Goal: Information Seeking & Learning: Learn about a topic

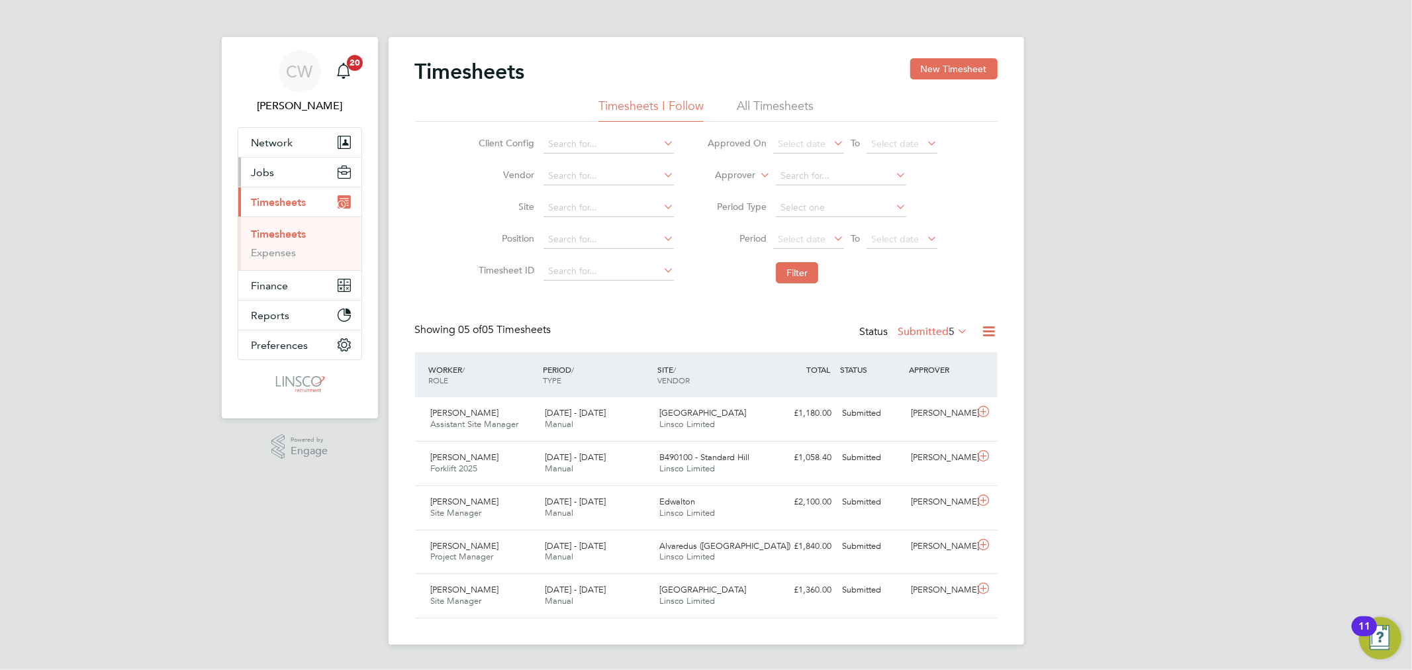
click at [265, 172] on span "Jobs" at bounding box center [263, 172] width 23 height 13
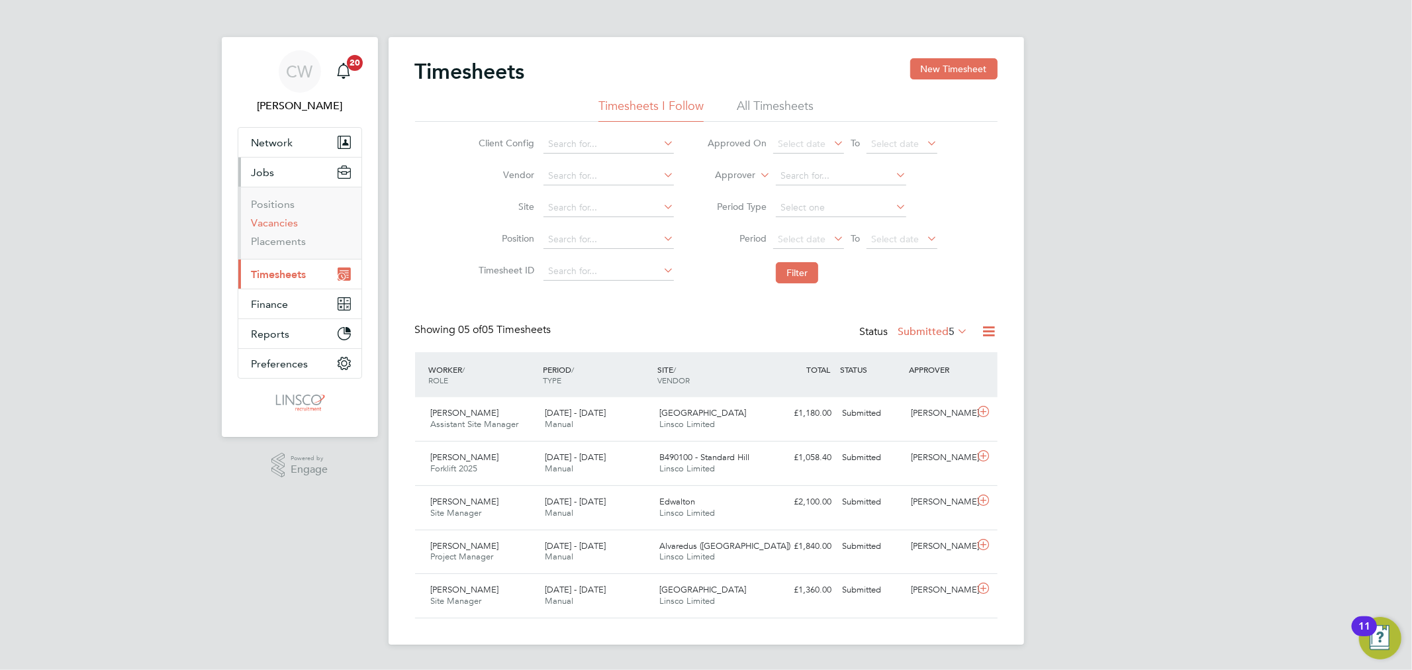
click at [281, 223] on link "Vacancies" at bounding box center [275, 222] width 47 height 13
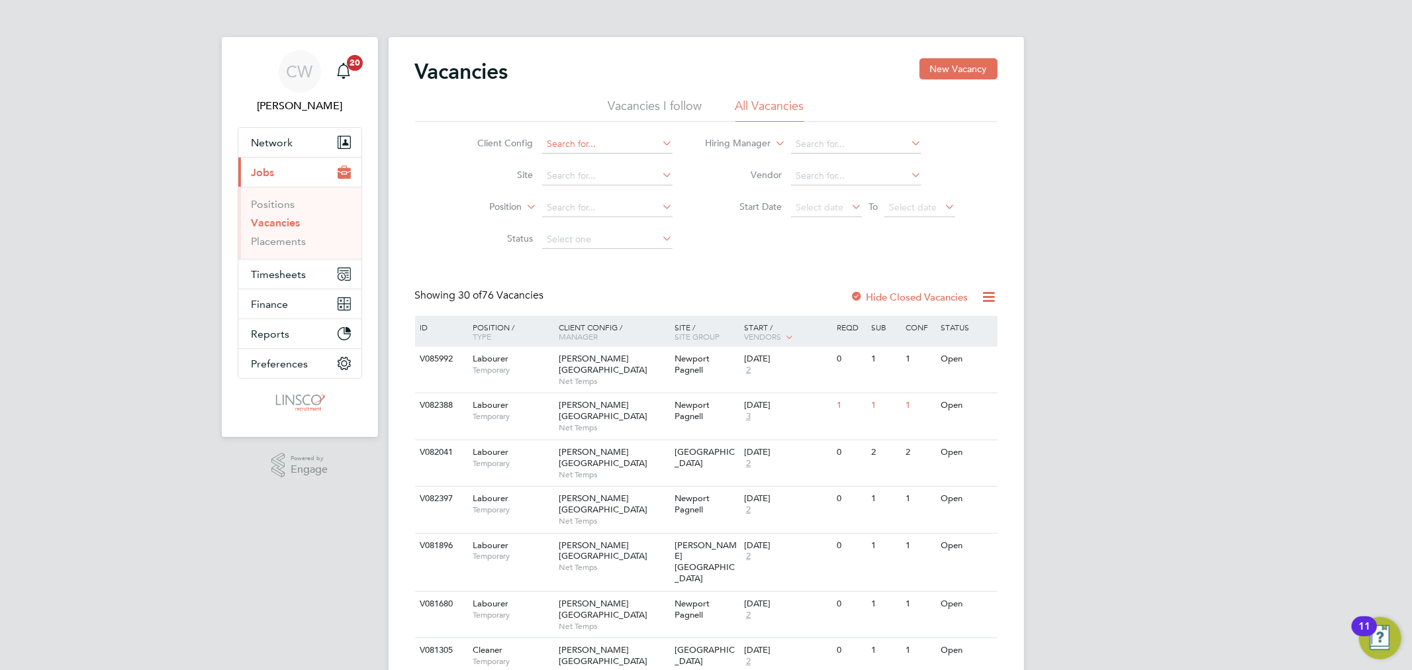
click at [588, 148] on input at bounding box center [607, 144] width 130 height 19
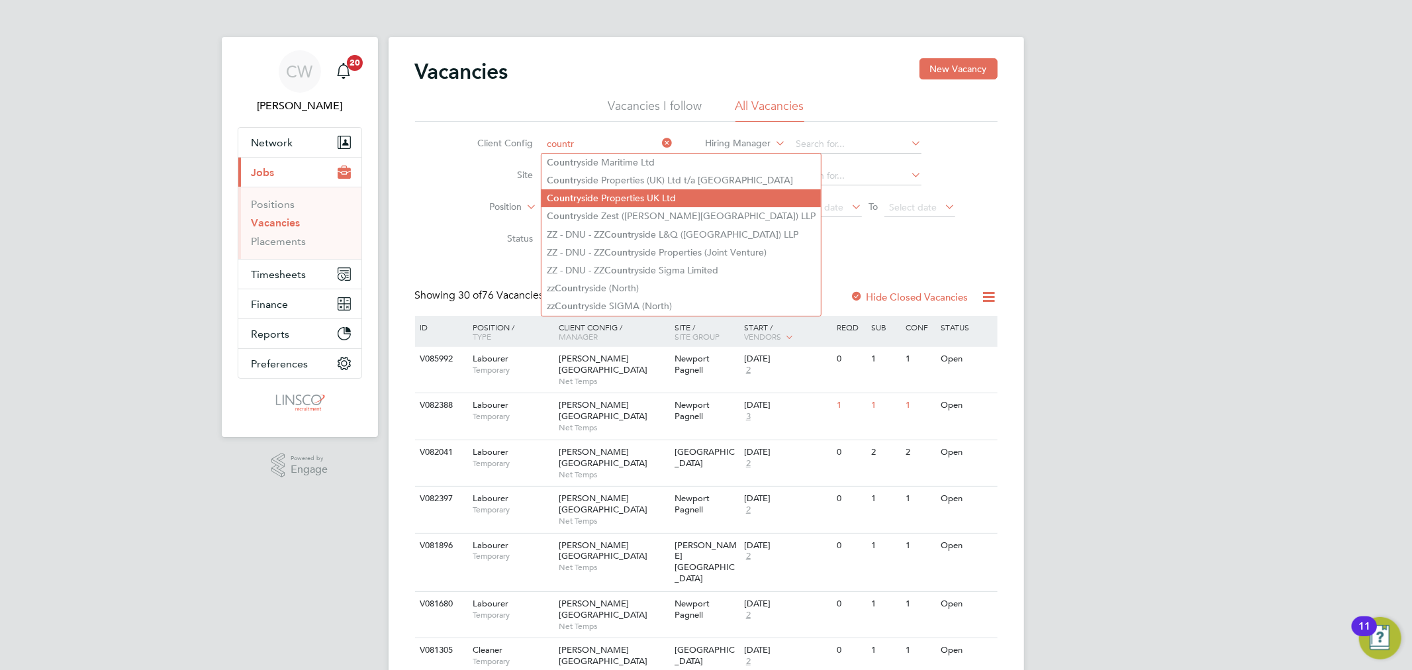
click at [611, 197] on li "Countr yside Properties UK Ltd" at bounding box center [681, 198] width 279 height 18
type input "Countryside Properties UK Ltd"
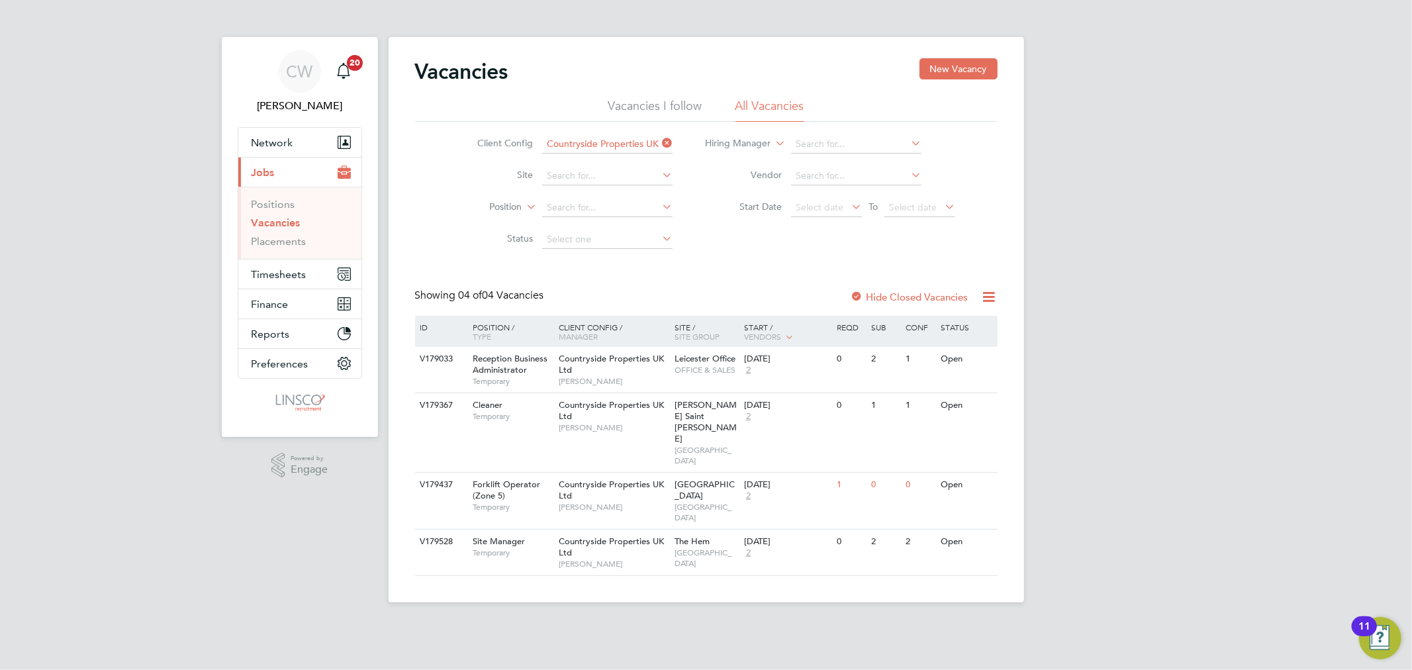
click at [891, 295] on label "Hide Closed Vacancies" at bounding box center [910, 297] width 118 height 13
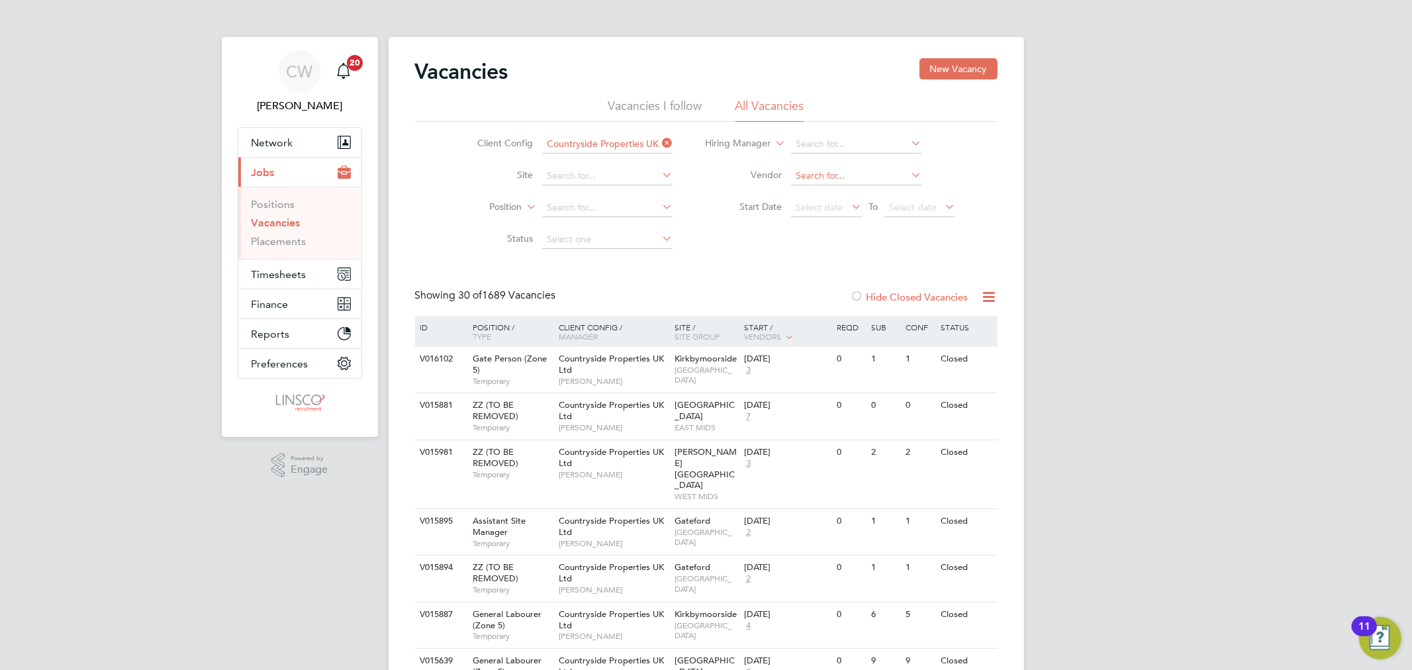
click at [830, 175] on input at bounding box center [856, 176] width 130 height 19
click at [619, 177] on input at bounding box center [607, 176] width 130 height 19
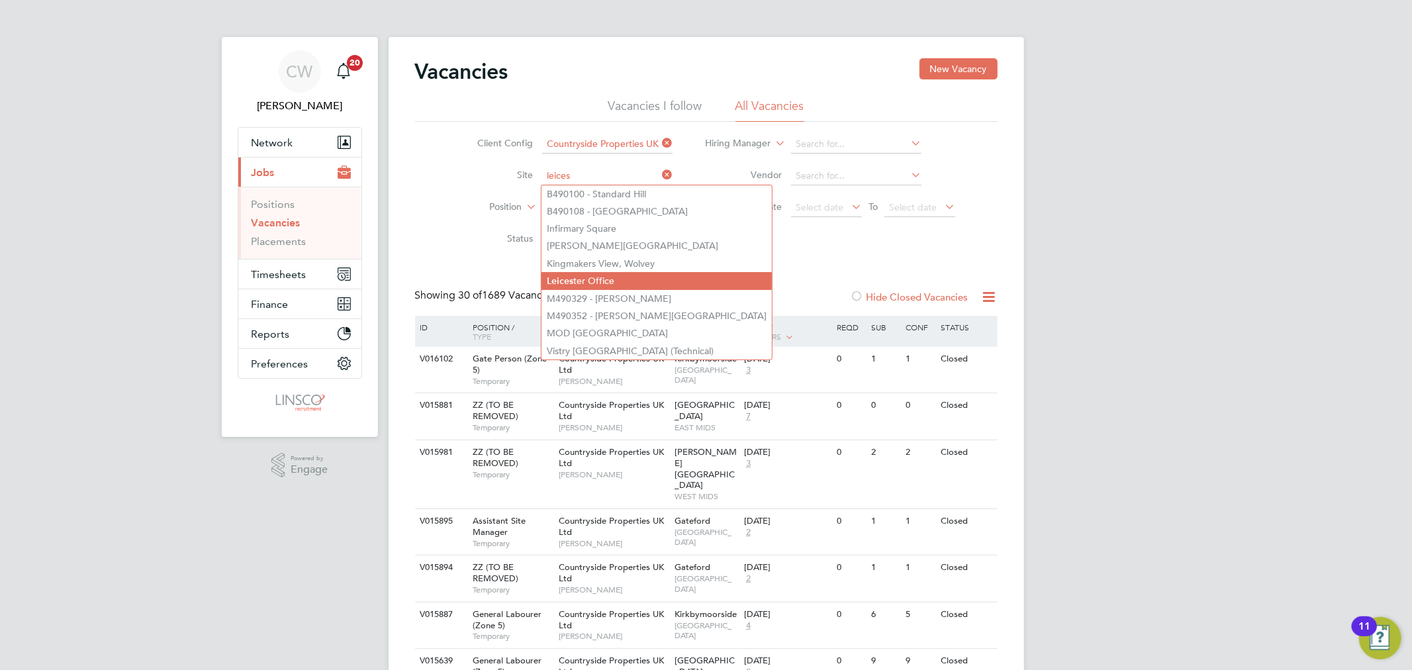
click at [608, 279] on li "Leices ter Office" at bounding box center [657, 281] width 230 height 18
type input "Leicester Office"
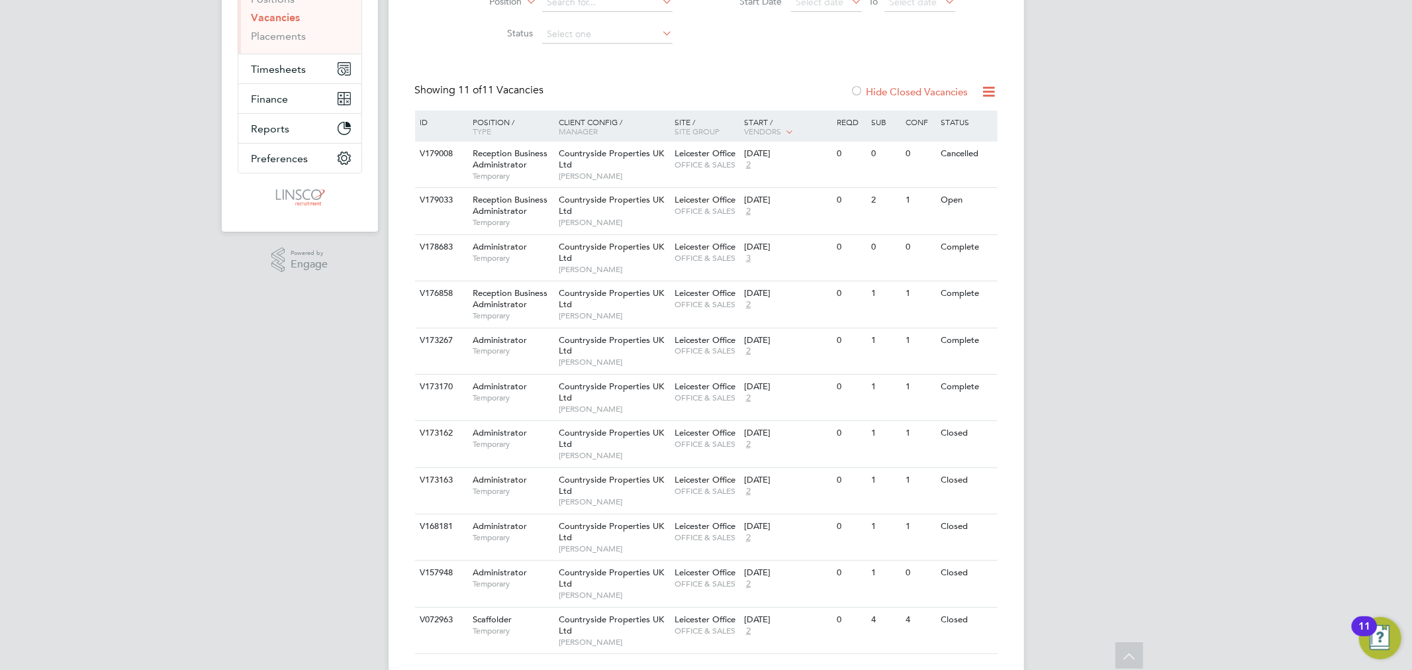
scroll to position [220, 0]
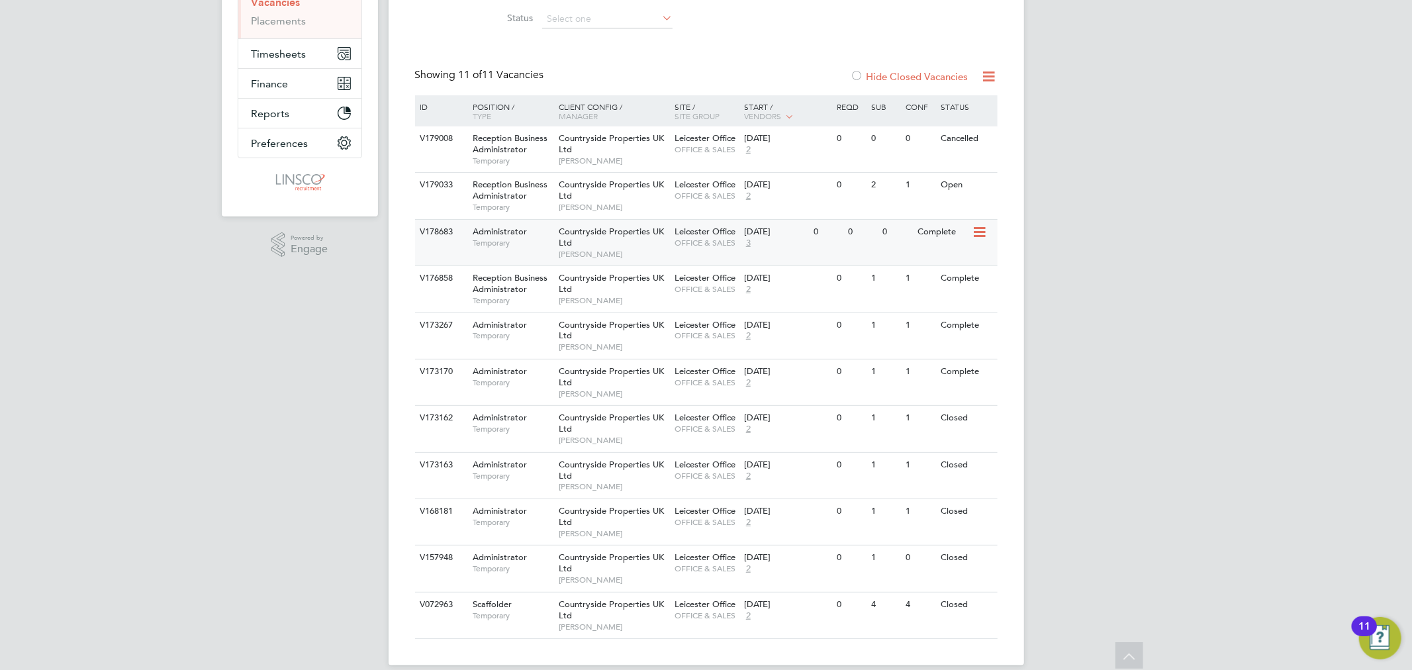
click at [798, 248] on div "[DATE] 3" at bounding box center [776, 238] width 70 height 36
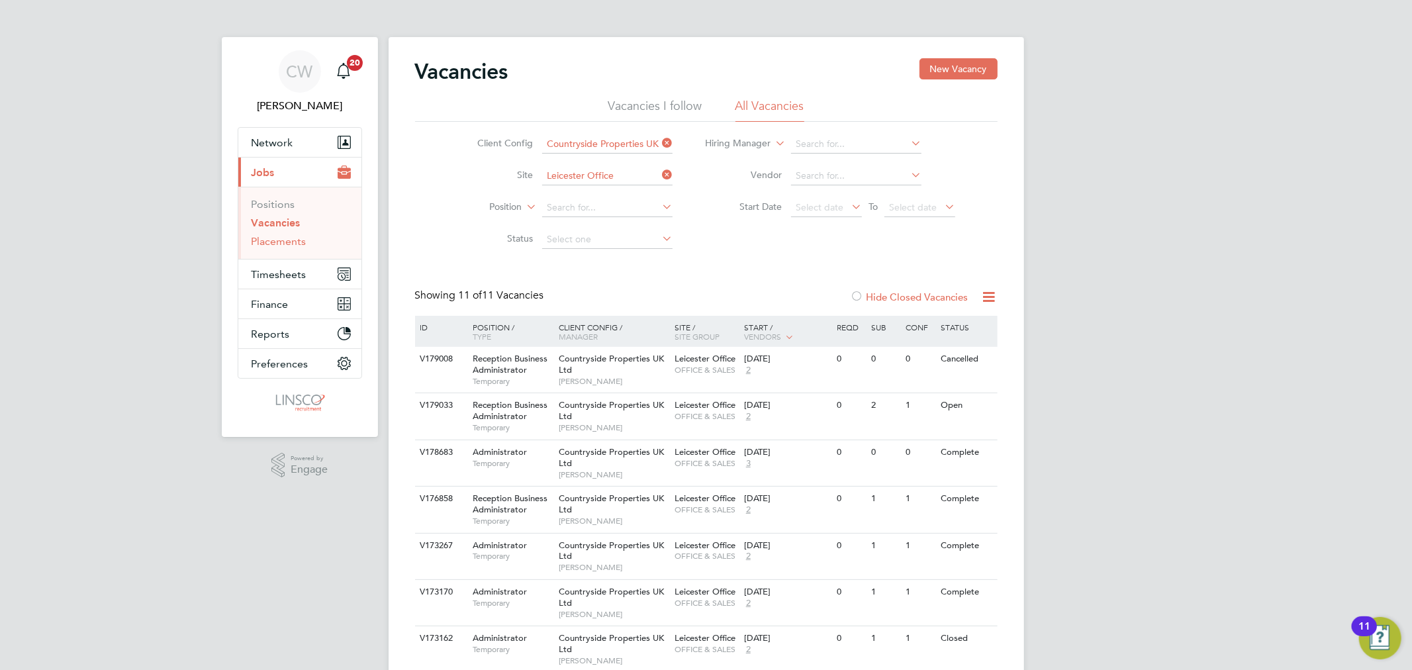
click at [285, 247] on link "Placements" at bounding box center [279, 241] width 55 height 13
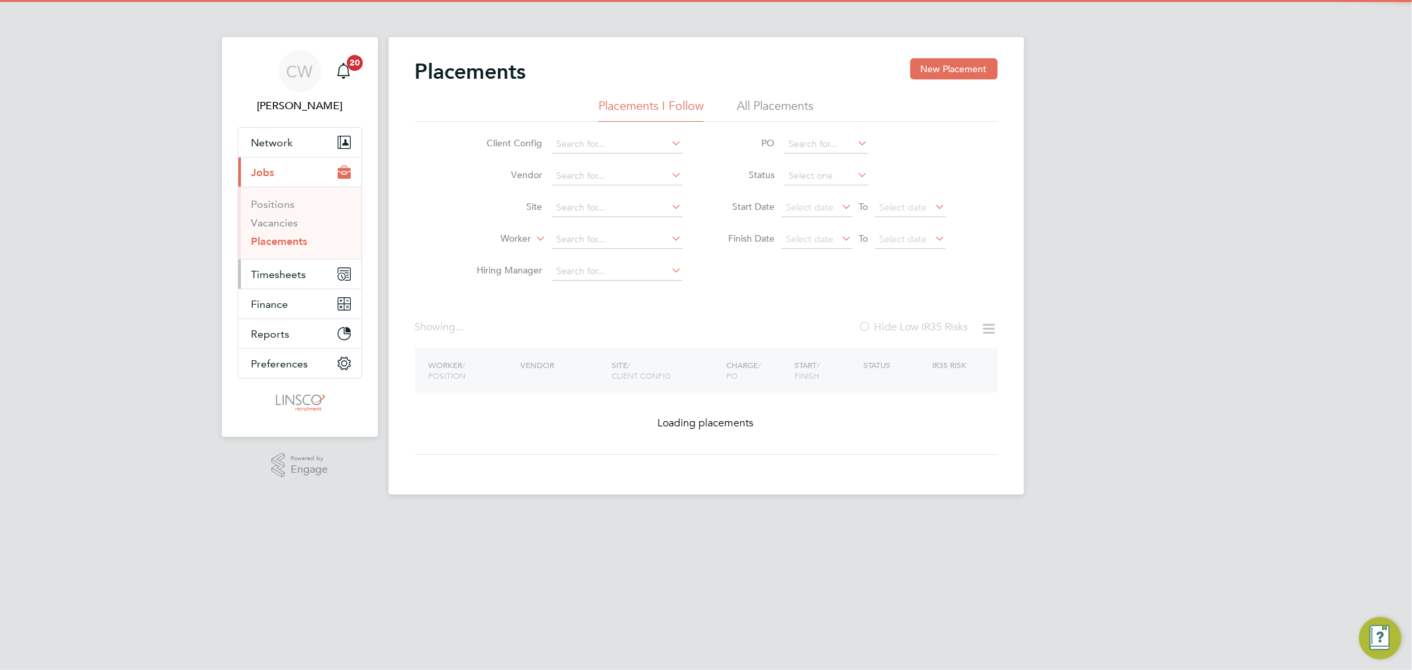
click at [281, 269] on span "Timesheets" at bounding box center [279, 274] width 55 height 13
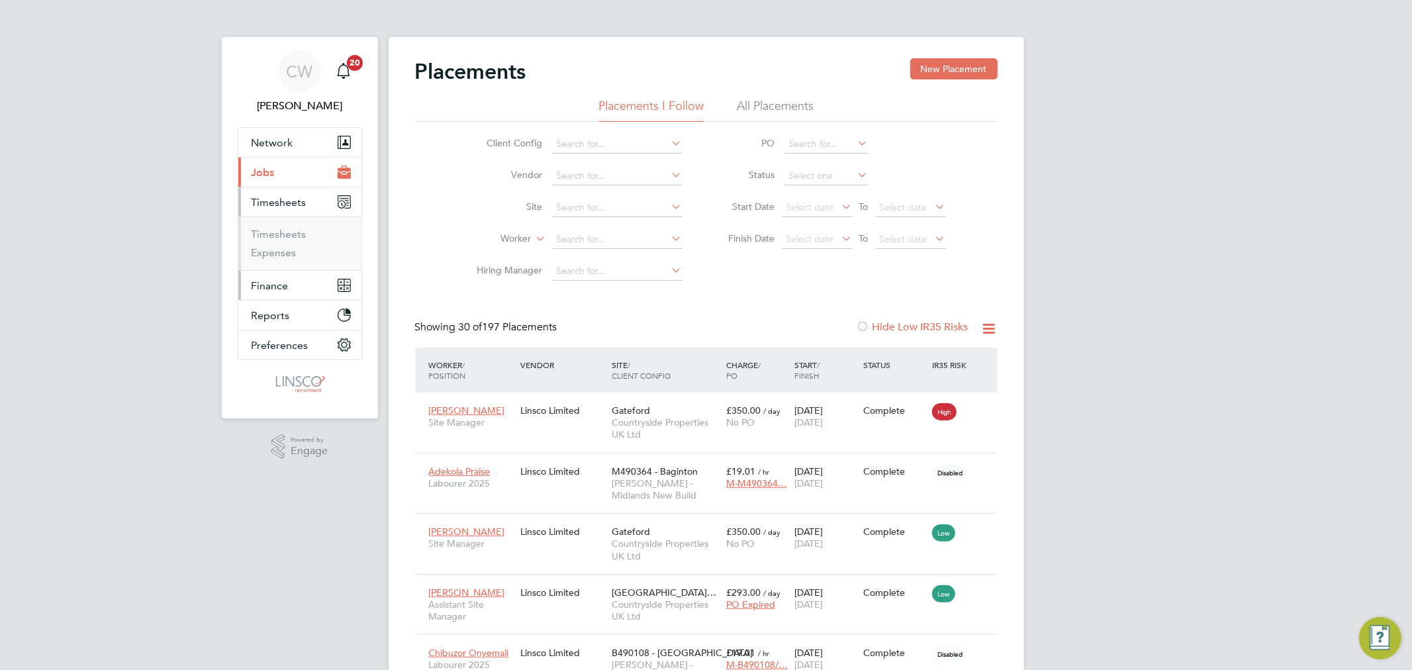
scroll to position [13, 62]
click at [285, 228] on link "Timesheets" at bounding box center [279, 234] width 55 height 13
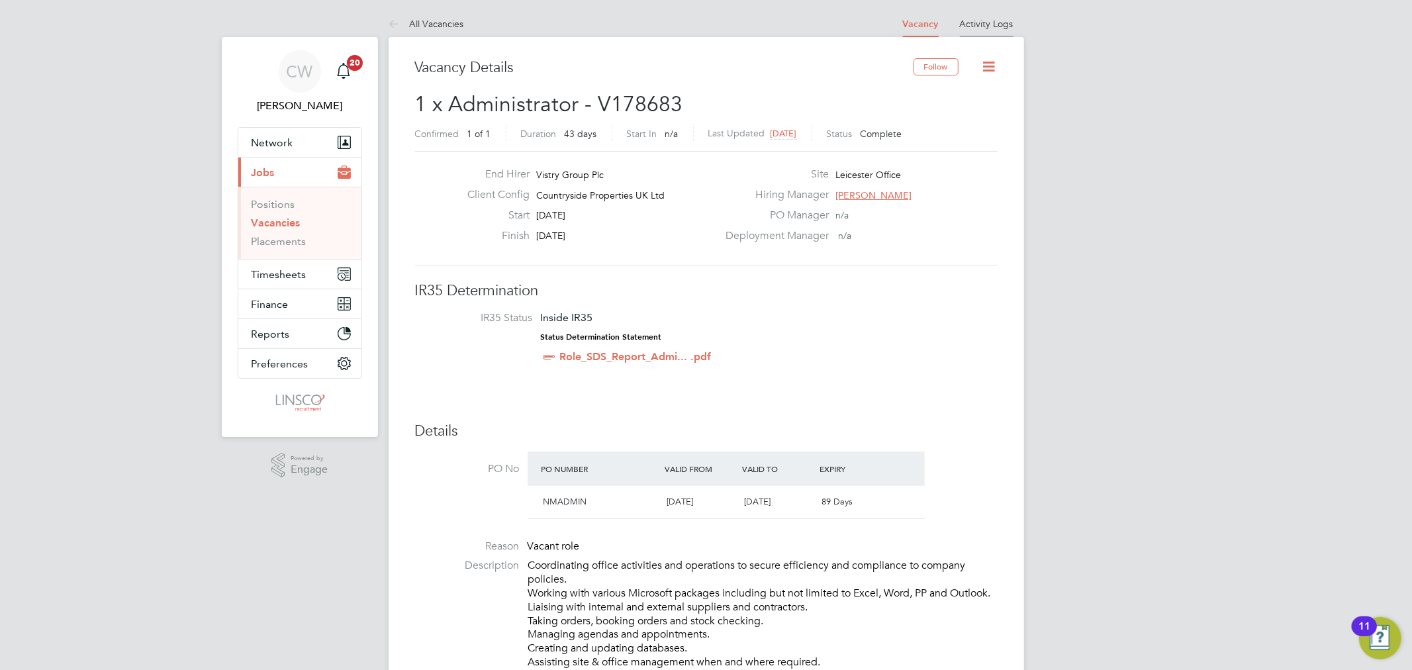
click at [1000, 28] on link "Activity Logs" at bounding box center [987, 24] width 54 height 12
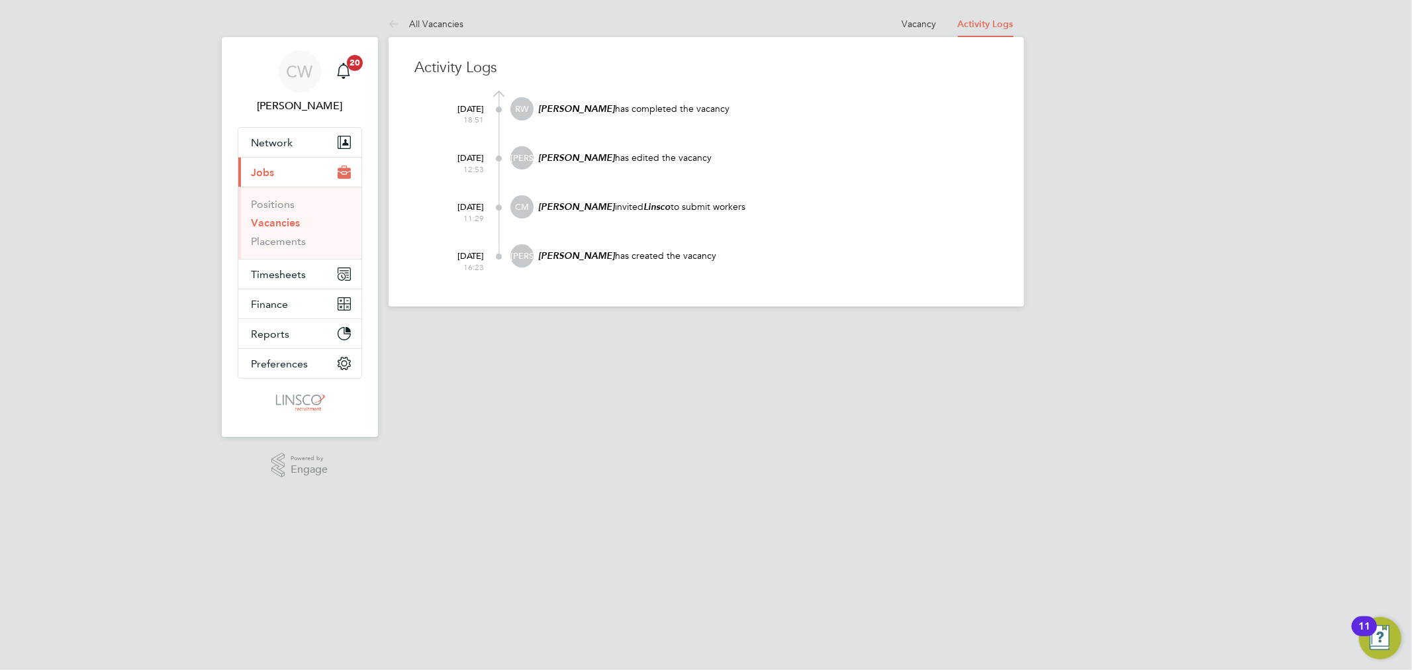
drag, startPoint x: 696, startPoint y: 156, endPoint x: 538, endPoint y: 160, distance: 158.9
click at [538, 160] on p "James Archer has edited the vacancy" at bounding box center [768, 158] width 460 height 13
click at [677, 174] on div "James Archer has edited the vacancy" at bounding box center [768, 164] width 460 height 36
click at [927, 23] on link "Vacancy" at bounding box center [919, 24] width 34 height 12
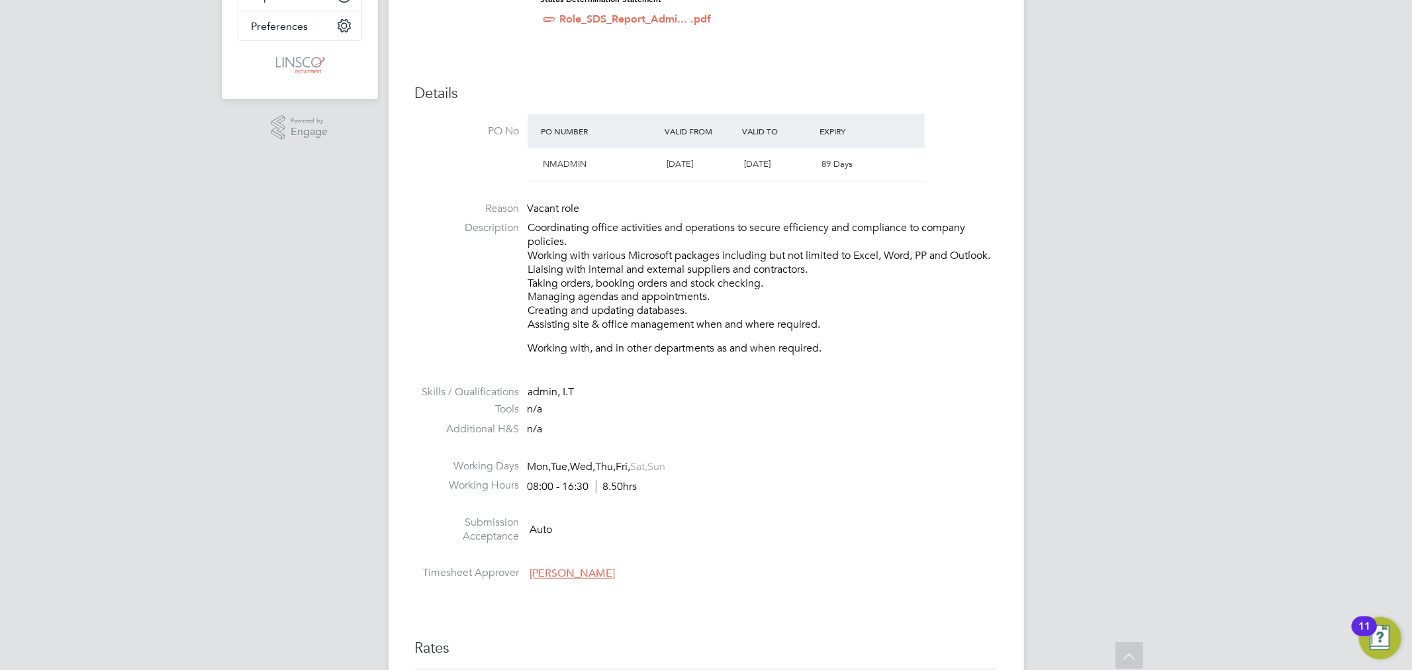
scroll to position [367, 0]
